Goal: Task Accomplishment & Management: Use online tool/utility

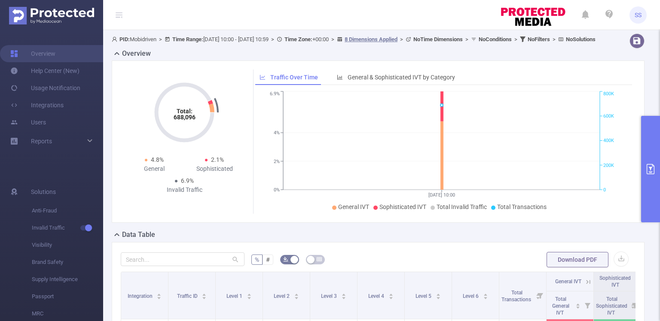
click at [654, 158] on button "primary" at bounding box center [650, 169] width 19 height 107
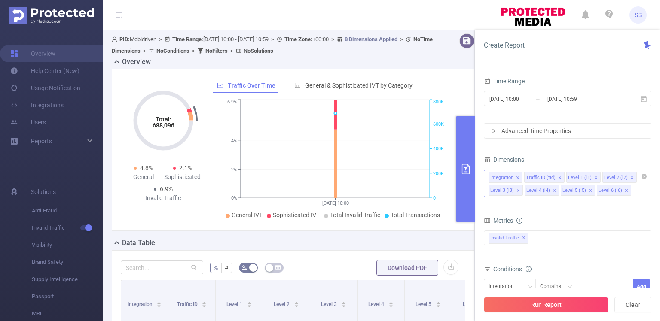
click at [518, 177] on icon "icon: close" at bounding box center [517, 178] width 4 height 4
click at [558, 176] on icon "icon: close" at bounding box center [560, 178] width 4 height 4
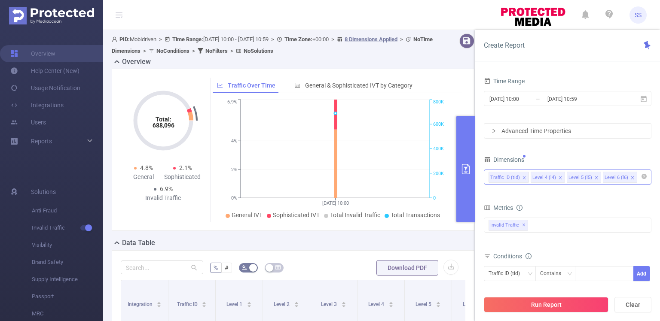
click at [558, 176] on icon "icon: close" at bounding box center [560, 178] width 4 height 4
click at [524, 228] on span "Invalid Traffic ✕" at bounding box center [508, 225] width 40 height 11
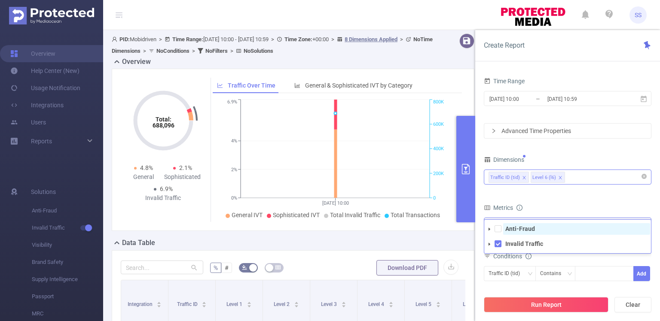
click at [517, 231] on strong "Anti-Fraud" at bounding box center [520, 228] width 30 height 7
click at [558, 202] on div "Metrics" at bounding box center [567, 209] width 167 height 14
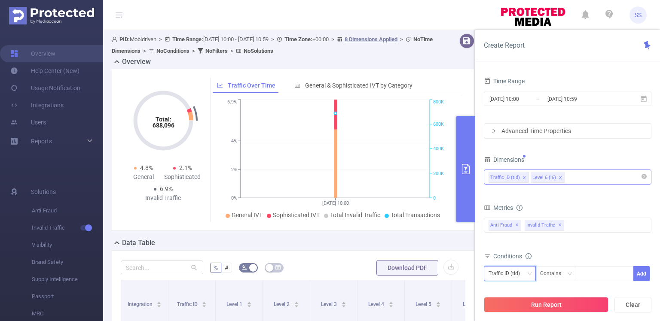
click at [513, 279] on div "Traffic ID (tid)" at bounding box center [506, 274] width 37 height 14
click at [582, 274] on input at bounding box center [581, 273] width 4 height 11
type input "д"
type input "link"
click at [584, 292] on li "link" at bounding box center [604, 290] width 59 height 14
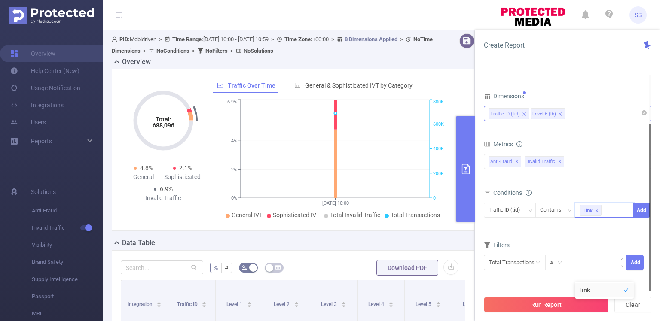
click at [579, 256] on input at bounding box center [595, 262] width 61 height 13
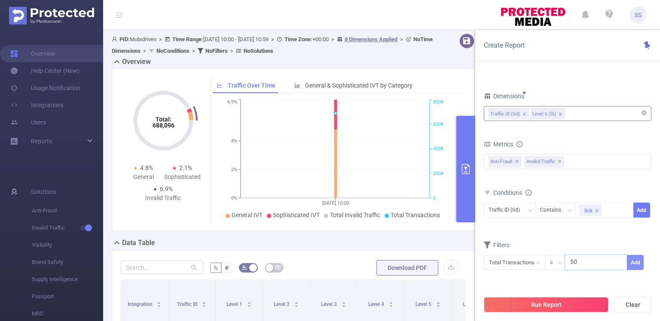
type input "50"
click at [634, 259] on button "Add" at bounding box center [635, 262] width 17 height 15
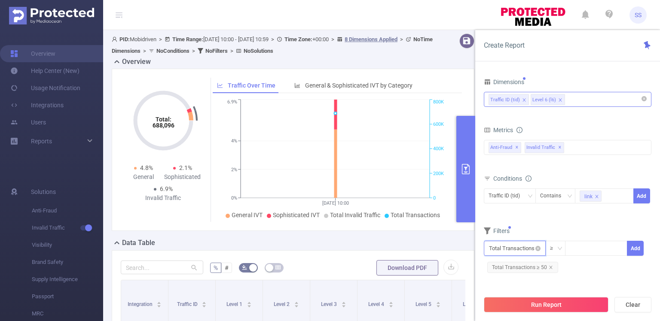
click at [531, 251] on input "text" at bounding box center [515, 248] width 62 height 15
click at [508, 183] on li "Anti-Fraud" at bounding box center [515, 184] width 62 height 14
click at [574, 167] on li "Fraudulent" at bounding box center [569, 170] width 51 height 14
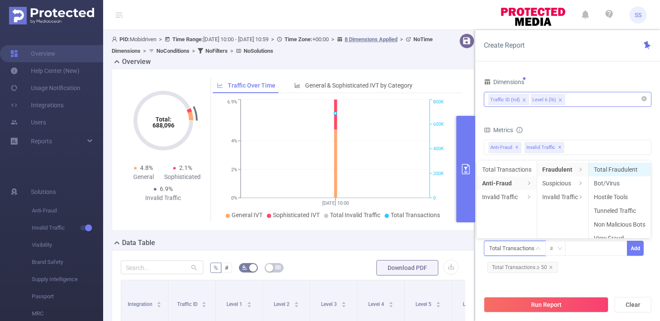
click at [607, 173] on li "Total Fraudulent" at bounding box center [619, 170] width 62 height 14
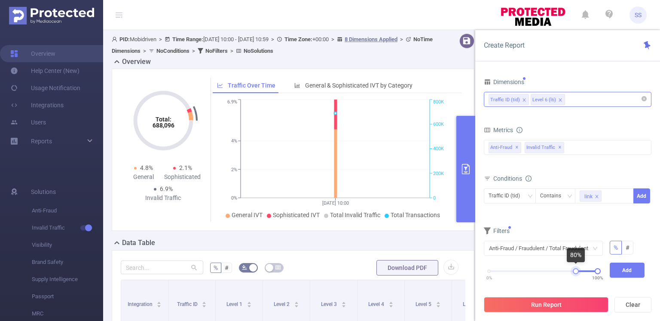
drag, startPoint x: 487, startPoint y: 271, endPoint x: 574, endPoint y: 272, distance: 86.8
click at [574, 272] on div at bounding box center [575, 271] width 6 height 6
click at [624, 270] on button "Add" at bounding box center [626, 270] width 35 height 15
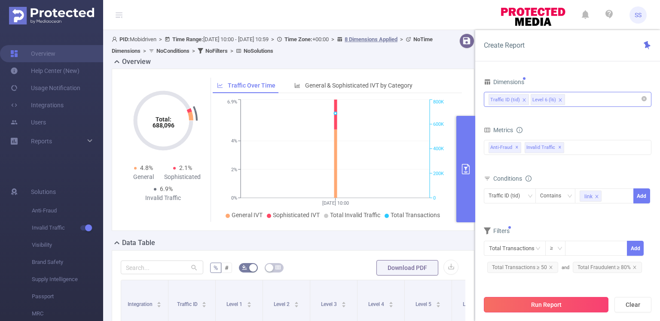
click at [565, 301] on button "Run Report" at bounding box center [546, 304] width 125 height 15
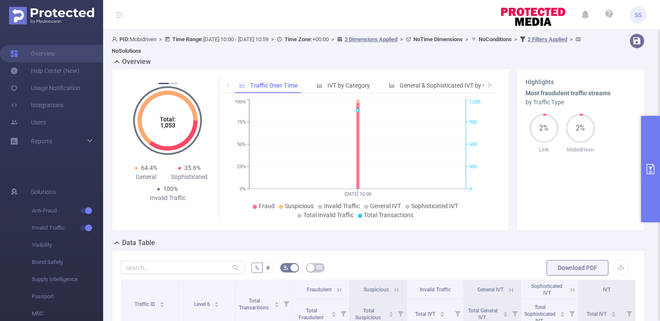
click at [651, 145] on button "primary" at bounding box center [650, 169] width 19 height 107
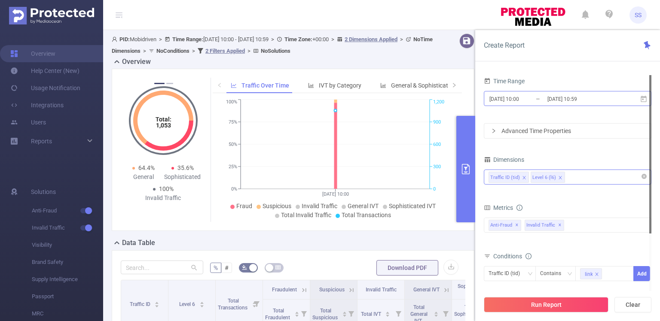
click at [562, 101] on input "[DATE] 10:59" at bounding box center [581, 99] width 70 height 12
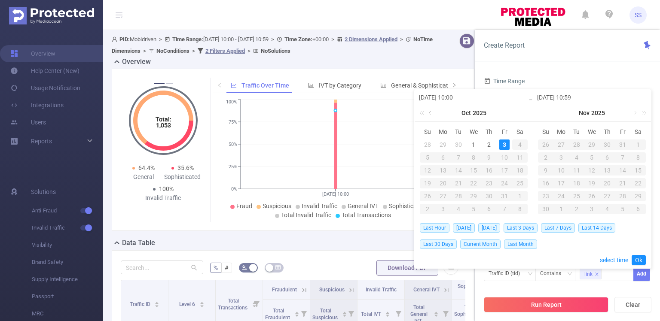
click at [429, 116] on link at bounding box center [431, 112] width 8 height 17
click at [475, 148] on div "3" at bounding box center [473, 145] width 10 height 10
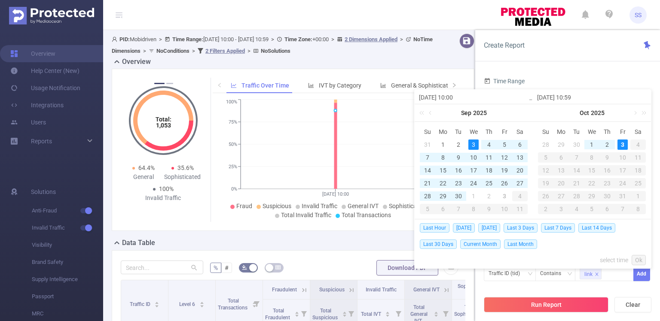
click at [620, 144] on div "3" at bounding box center [622, 145] width 10 height 10
type input "[DATE] 10:00"
click at [640, 259] on link "Ok" at bounding box center [638, 260] width 14 height 10
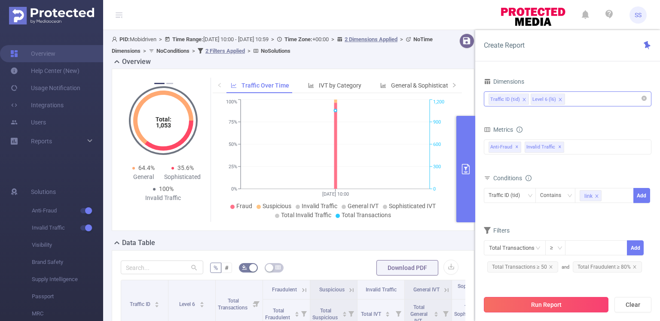
click at [537, 307] on button "Run Report" at bounding box center [546, 304] width 125 height 15
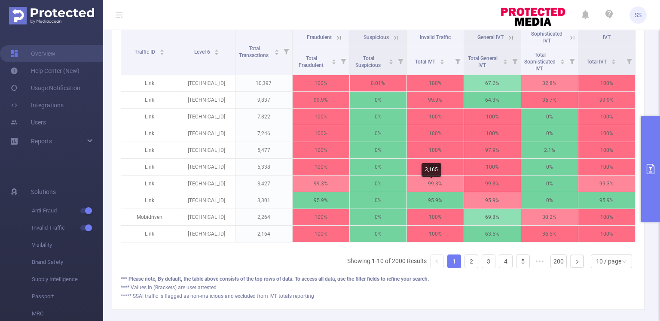
scroll to position [253, 0]
click at [654, 148] on button "primary" at bounding box center [650, 169] width 19 height 107
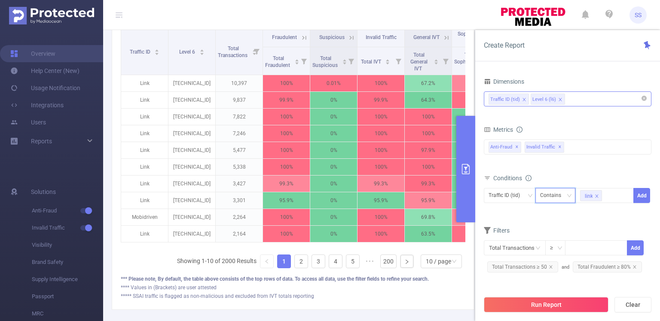
click at [557, 198] on div "Contains" at bounding box center [553, 196] width 27 height 14
click at [596, 196] on icon "icon: close" at bounding box center [596, 196] width 4 height 4
click at [596, 196] on div at bounding box center [603, 196] width 49 height 14
type input "Link"
click at [588, 210] on li "Link" at bounding box center [604, 212] width 59 height 14
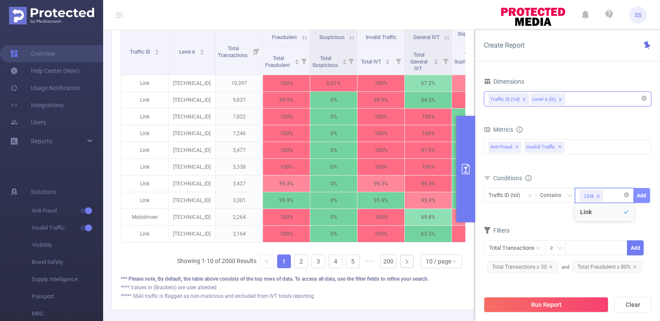
click at [641, 195] on button "Add" at bounding box center [641, 195] width 17 height 15
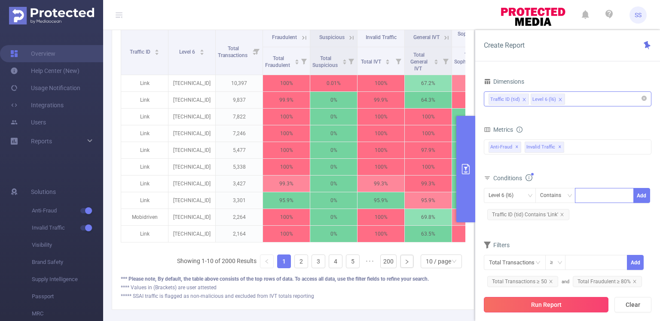
click at [564, 301] on button "Run Report" at bounding box center [546, 304] width 125 height 15
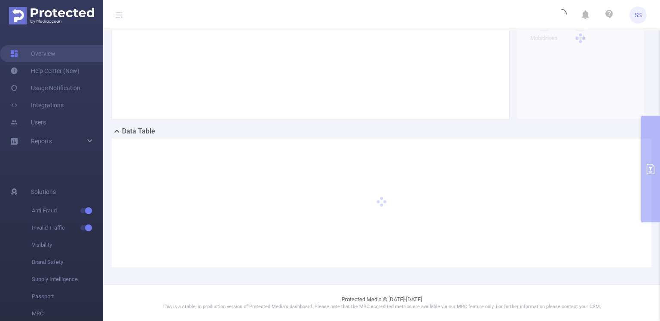
scroll to position [111, 0]
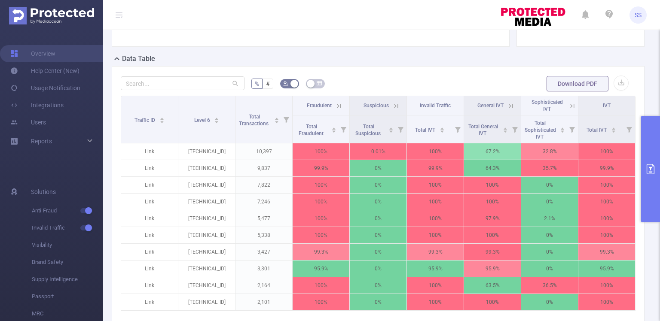
scroll to position [180, 0]
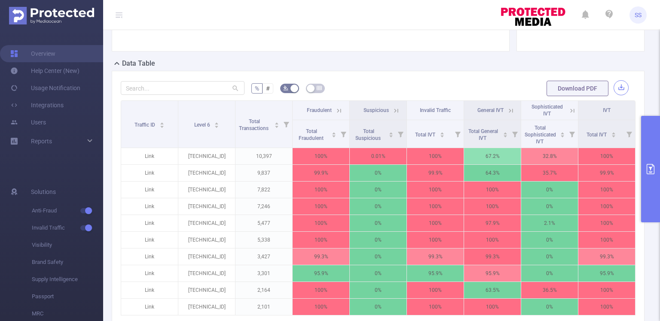
click at [616, 84] on button "button" at bounding box center [620, 87] width 15 height 15
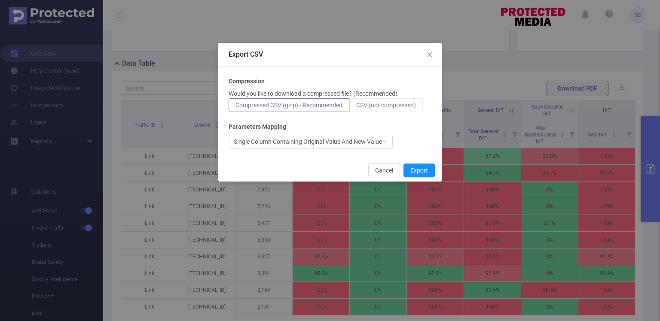
click at [365, 110] on label "CSV (not compressed)" at bounding box center [385, 105] width 73 height 14
click at [356, 107] on input "CSV (not compressed)" at bounding box center [356, 107] width 0 height 0
click at [411, 168] on button "Export" at bounding box center [418, 171] width 31 height 14
